Goal: Register for event/course

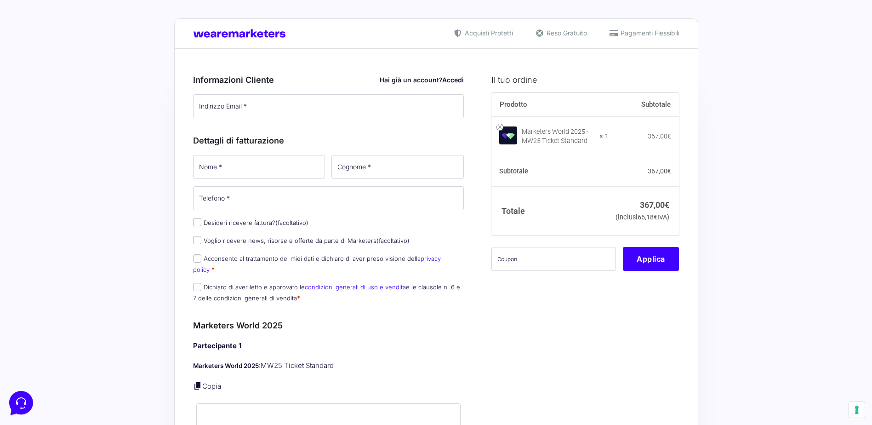
click at [634, 30] on span "Pagamenti Flessibili" at bounding box center [648, 33] width 61 height 10
click at [333, 109] on input "Indirizzo Email *" at bounding box center [328, 106] width 271 height 24
type input "[EMAIL_ADDRESS][DOMAIN_NAME]"
click at [298, 162] on input "Nome *" at bounding box center [259, 167] width 132 height 24
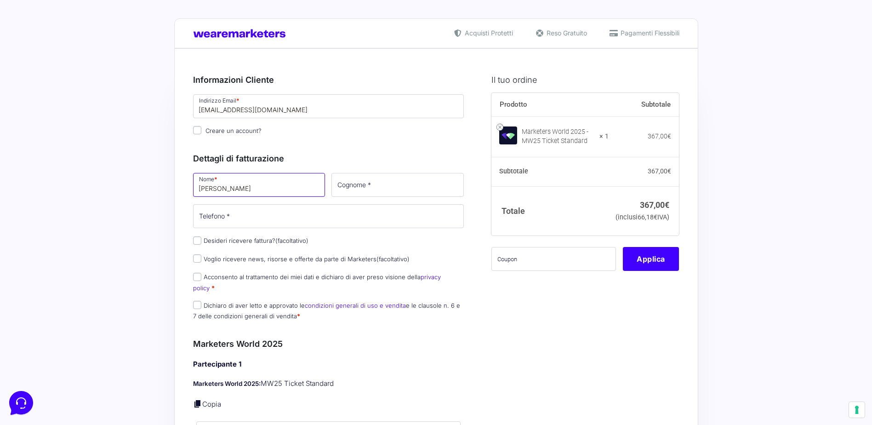
type input "[PERSON_NAME]"
type input "Cantini"
click at [292, 219] on input "Telefono *" at bounding box center [328, 216] width 271 height 24
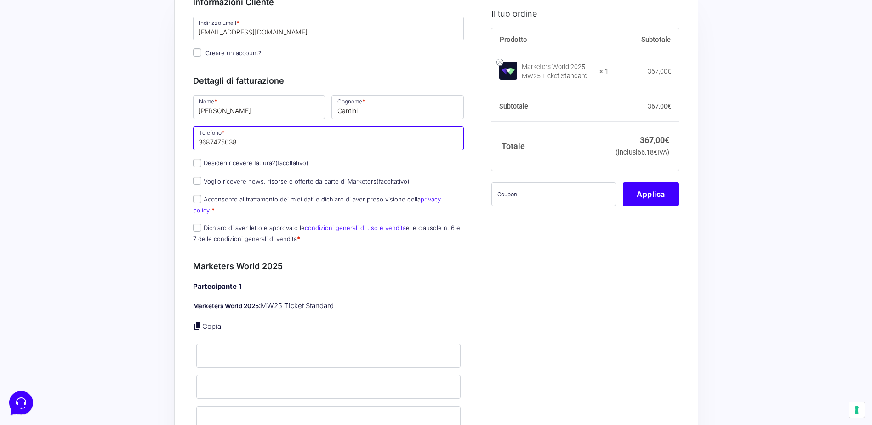
scroll to position [80, 0]
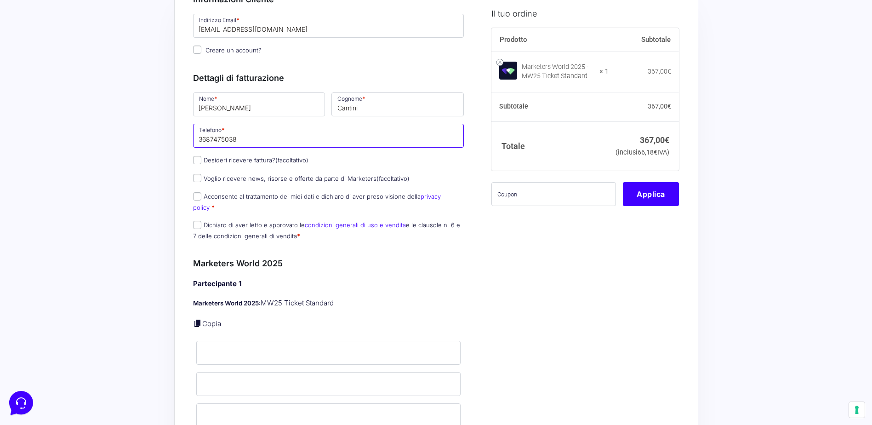
type input "3687475038"
click at [196, 196] on input "Acconsento al trattamento dei miei dati e dichiaro di aver preso visione della …" at bounding box center [197, 196] width 8 height 8
checkbox input "true"
click at [198, 221] on input "Dichiaro di aver letto e approvato le condizioni generali di uso e vendita e le…" at bounding box center [197, 225] width 8 height 8
checkbox input "true"
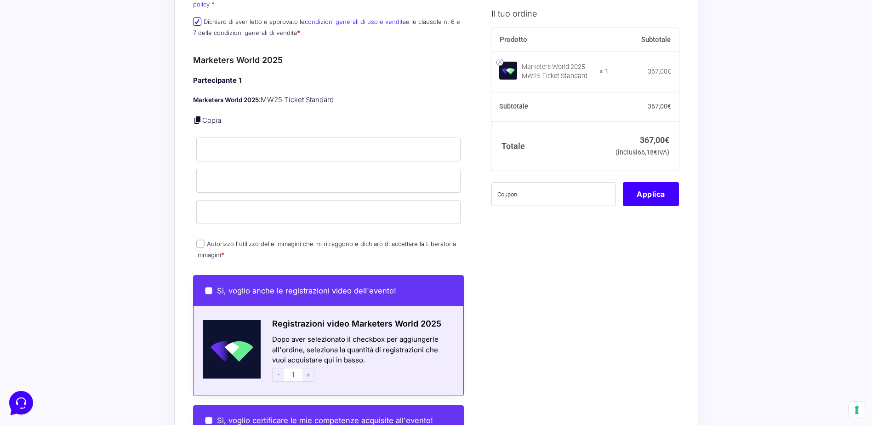
scroll to position [287, 0]
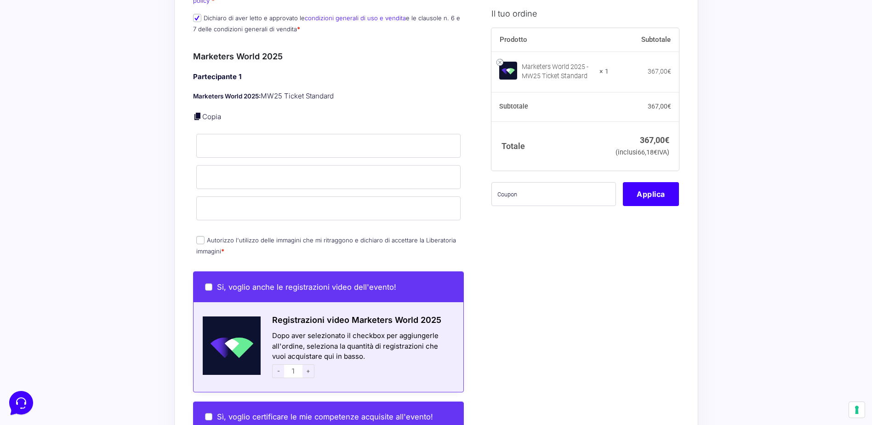
click at [200, 236] on input "Autorizzo l'utilizzo delle immagini che mi ritraggono e dichiaro di accettare l…" at bounding box center [200, 240] width 8 height 8
checkbox input "true"
click at [230, 141] on input "Nome *" at bounding box center [328, 146] width 265 height 24
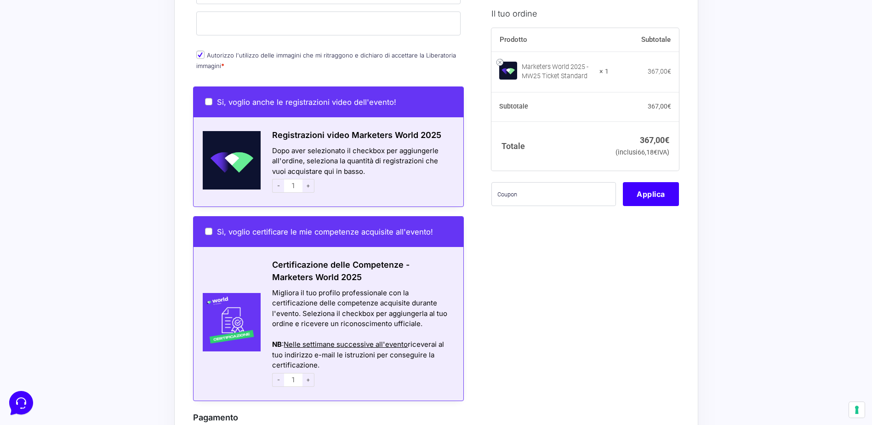
scroll to position [493, 0]
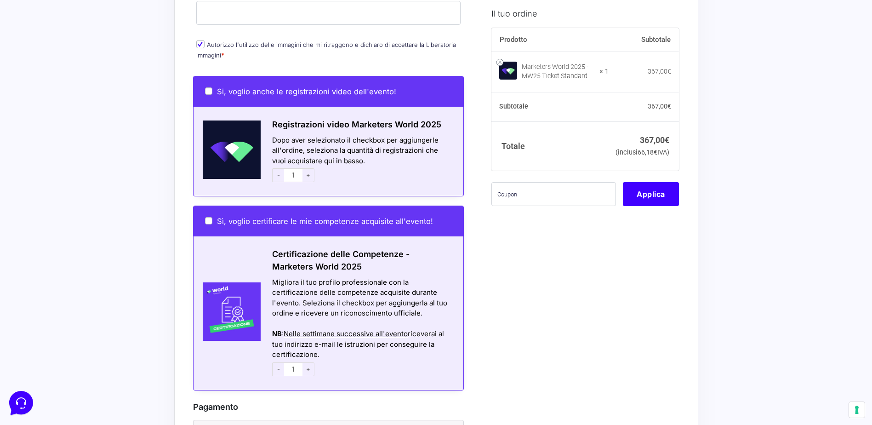
click at [303, 168] on span "+" at bounding box center [309, 175] width 12 height 14
click at [281, 168] on span "-" at bounding box center [278, 175] width 12 height 14
type input "1"
click at [206, 76] on div "Si, voglio anche le registrazioni video dell'evento!" at bounding box center [329, 91] width 270 height 30
click at [207, 87] on input "Si, voglio anche le registrazioni video dell'evento!" at bounding box center [208, 90] width 7 height 7
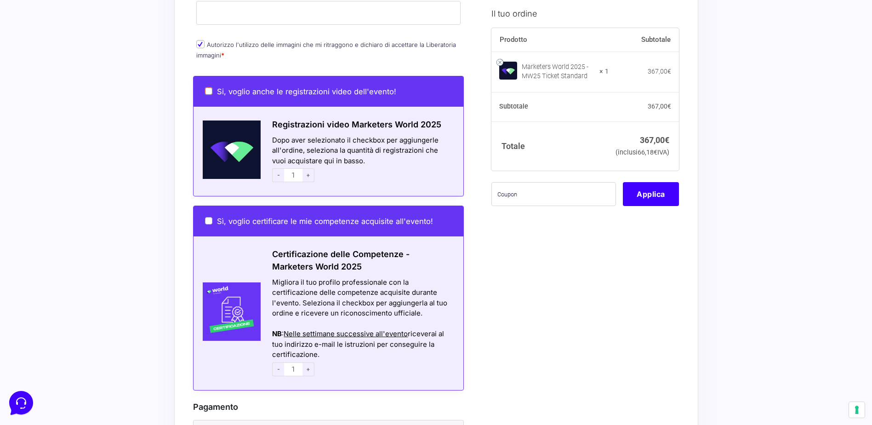
checkbox input "true"
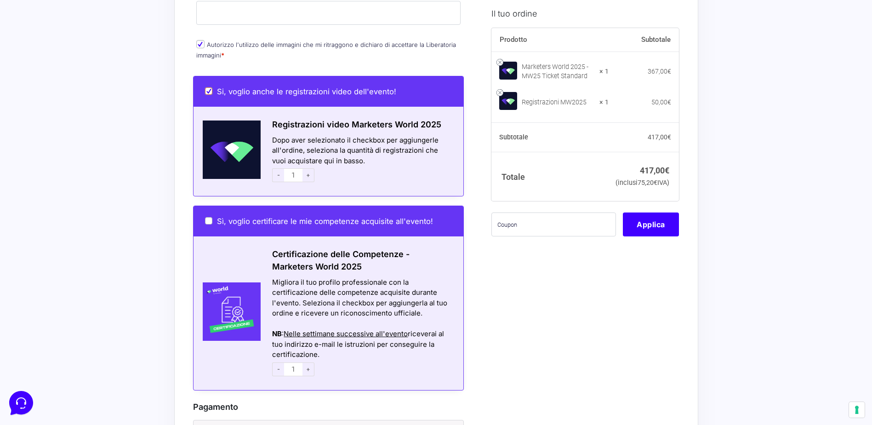
click at [207, 87] on input "Si, voglio anche le registrazioni video dell'evento!" at bounding box center [208, 90] width 7 height 7
checkbox input "false"
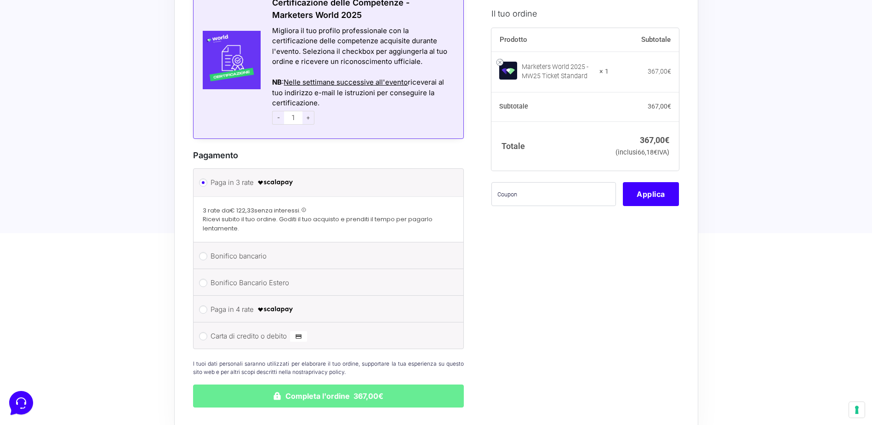
scroll to position [743, 0]
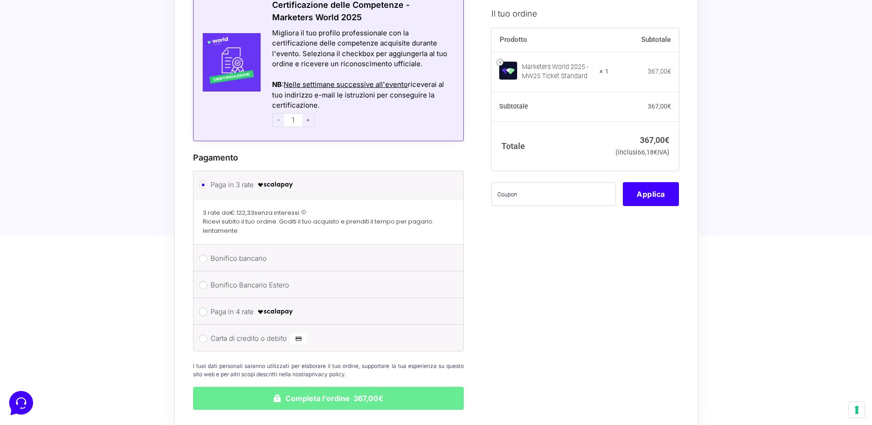
click at [204, 308] on input "Paga in 4 rate" at bounding box center [203, 312] width 8 height 8
radio input "true"
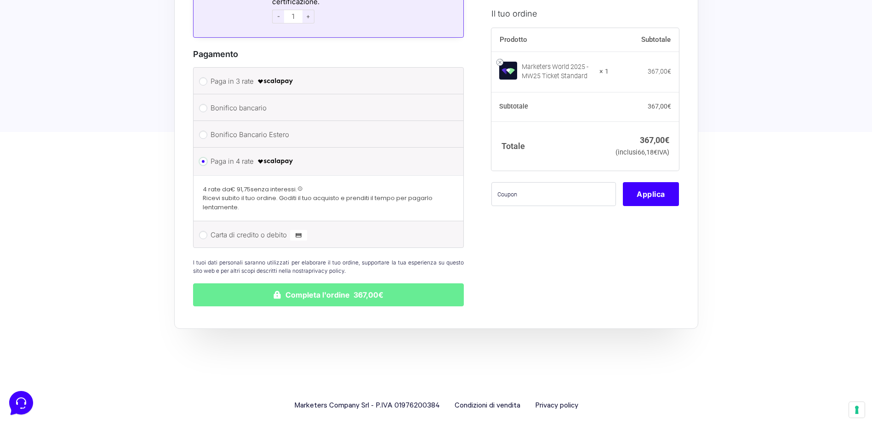
scroll to position [843, 0]
